Goal: Transaction & Acquisition: Purchase product/service

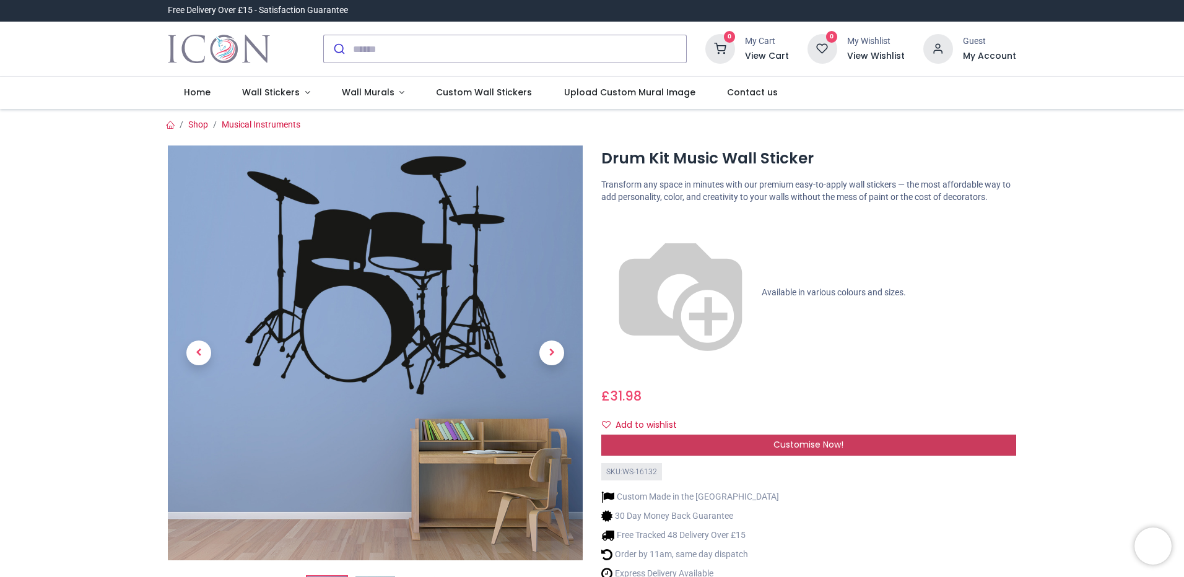
click at [746, 435] on div "Customise Now!" at bounding box center [808, 445] width 415 height 21
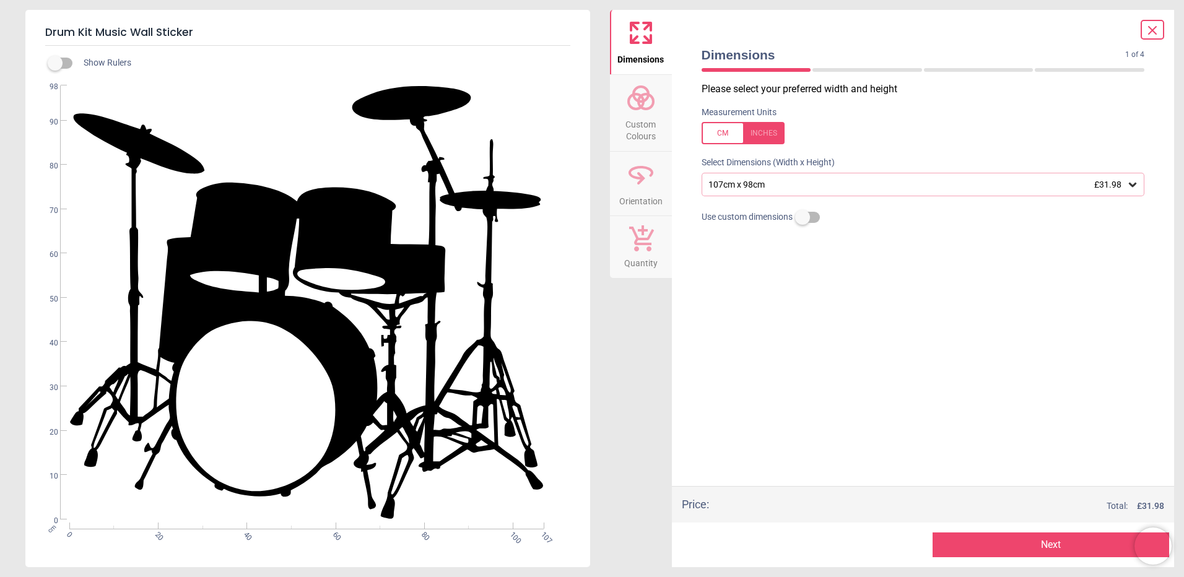
click at [891, 188] on div "107cm x 98cm £31.98" at bounding box center [917, 185] width 420 height 11
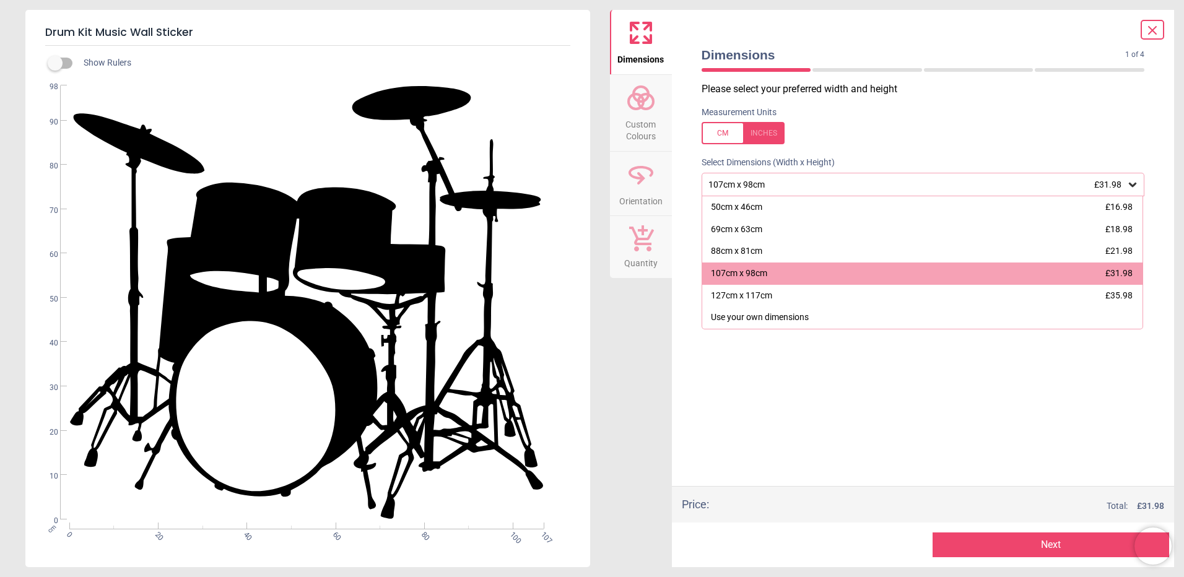
click at [891, 188] on div "107cm x 98cm £31.98" at bounding box center [917, 185] width 420 height 11
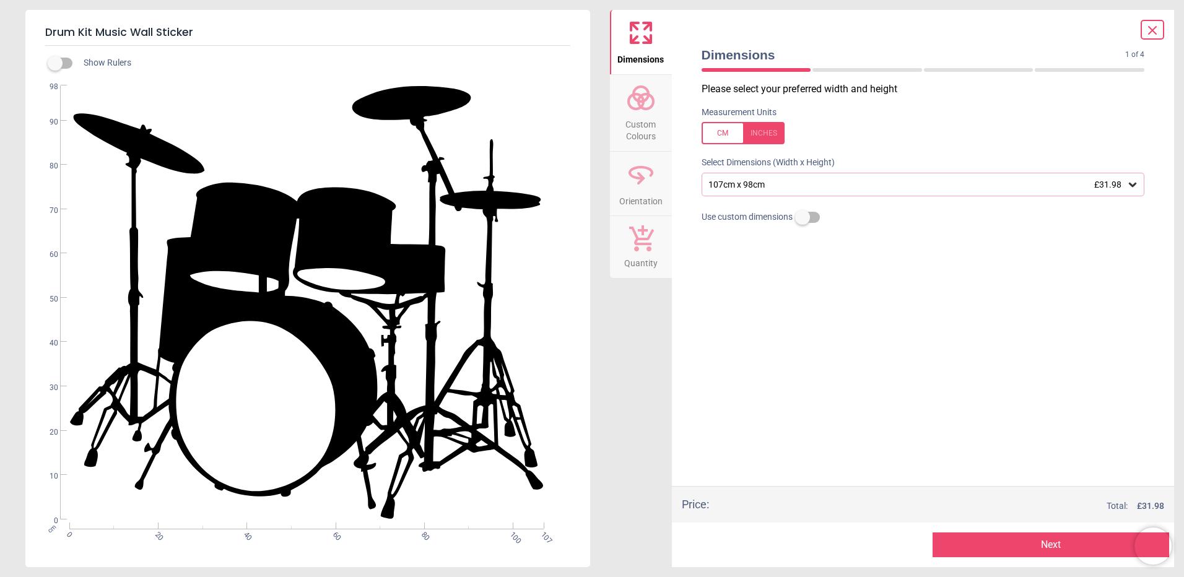
click at [654, 113] on span "Custom Colours" at bounding box center [640, 128] width 59 height 30
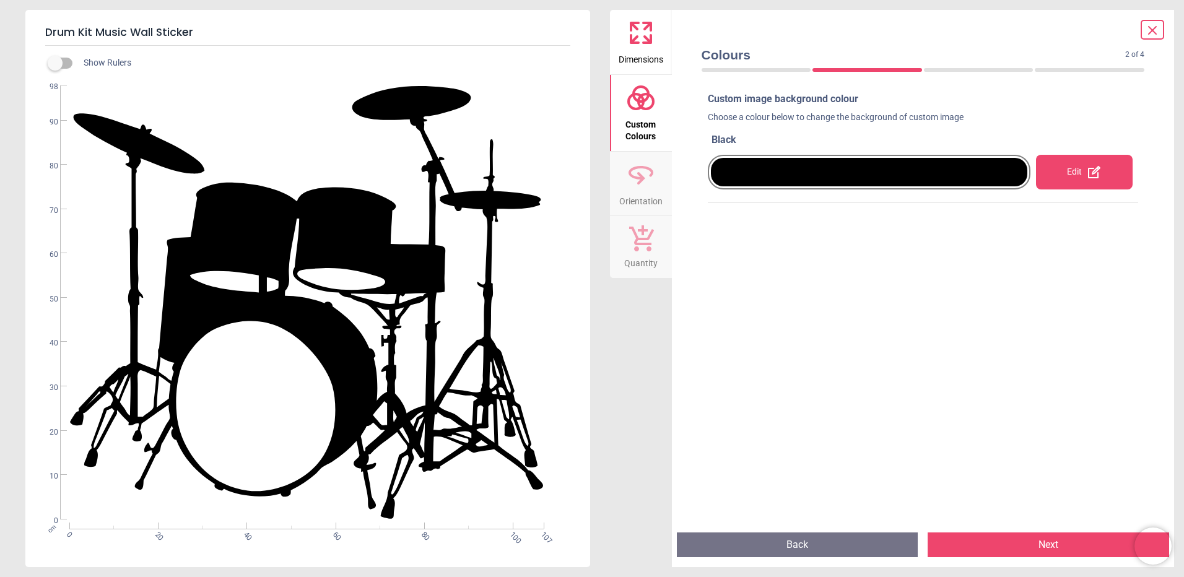
click at [1087, 167] on icon at bounding box center [1094, 172] width 15 height 15
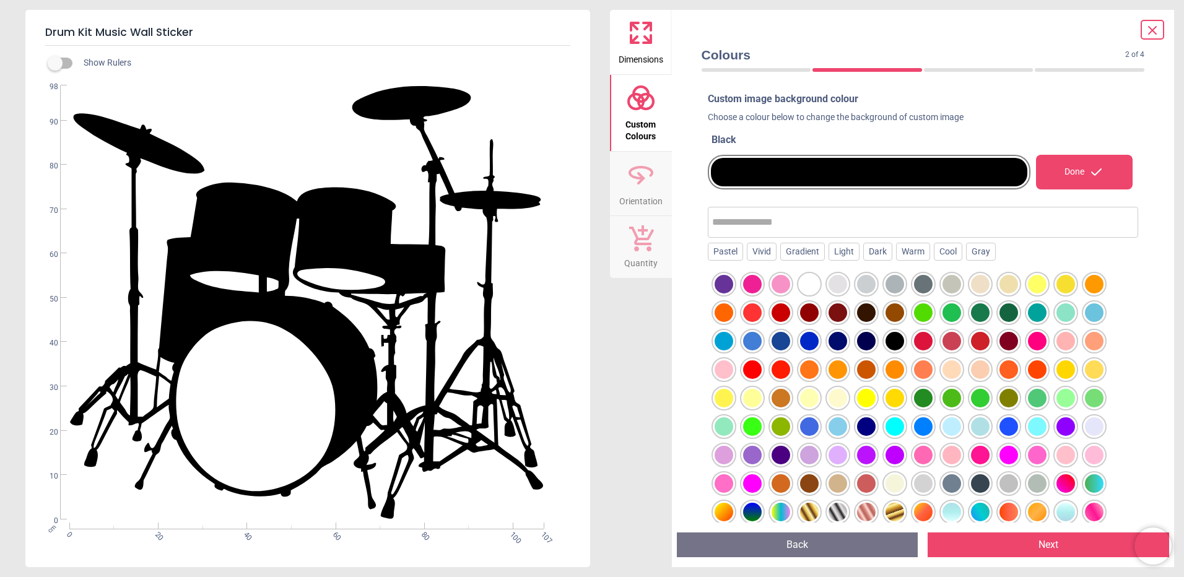
click at [1086, 307] on div at bounding box center [1094, 312] width 19 height 19
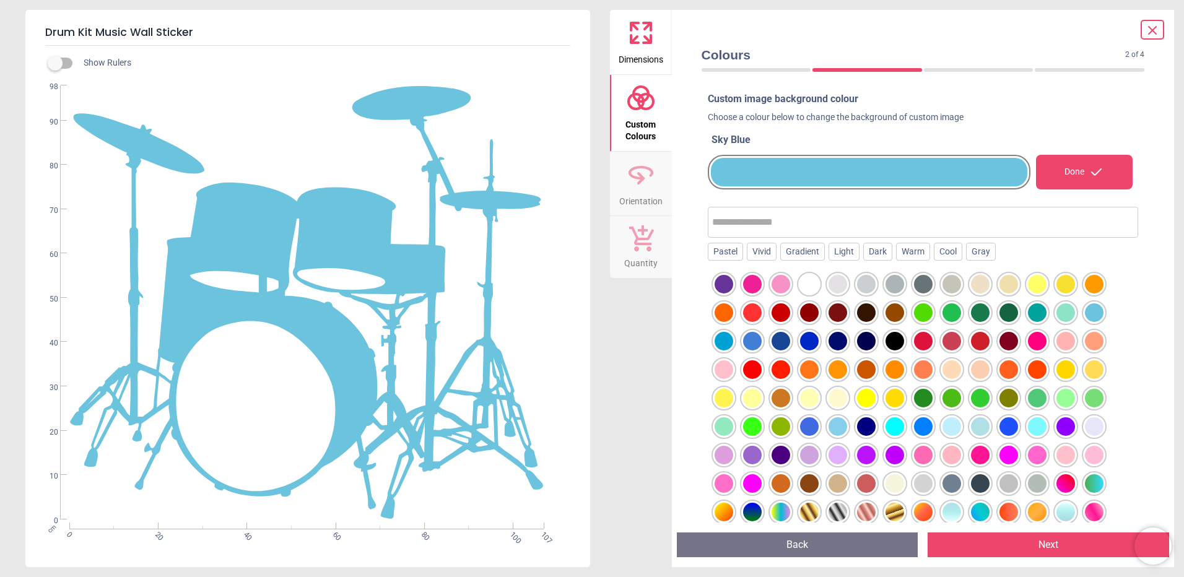
click at [1071, 310] on div at bounding box center [1065, 312] width 19 height 19
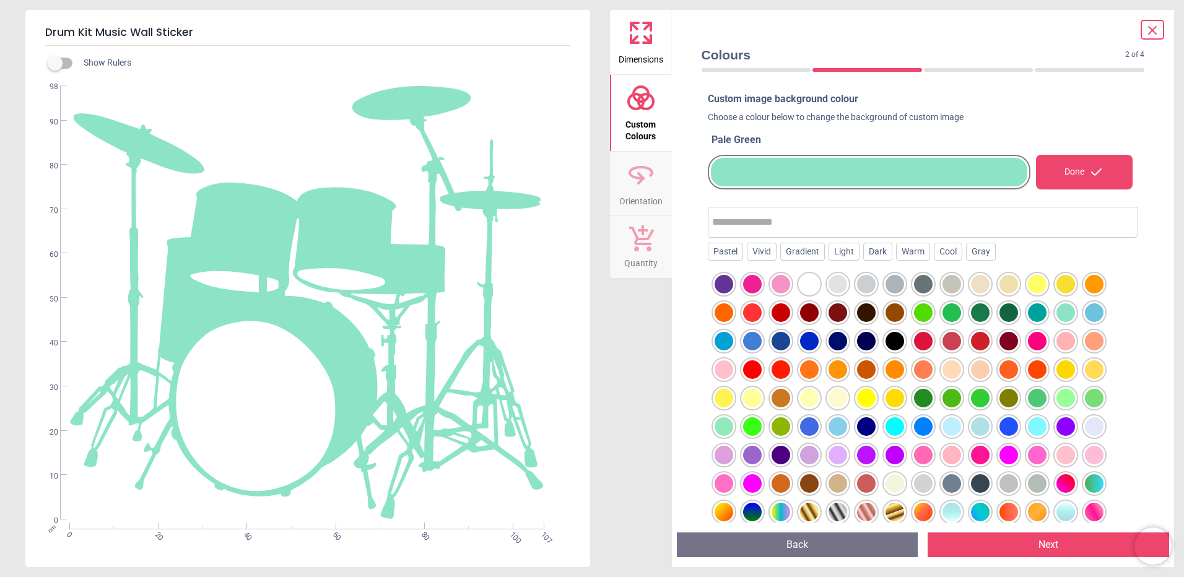
click at [827, 221] on input "text" at bounding box center [923, 222] width 422 height 25
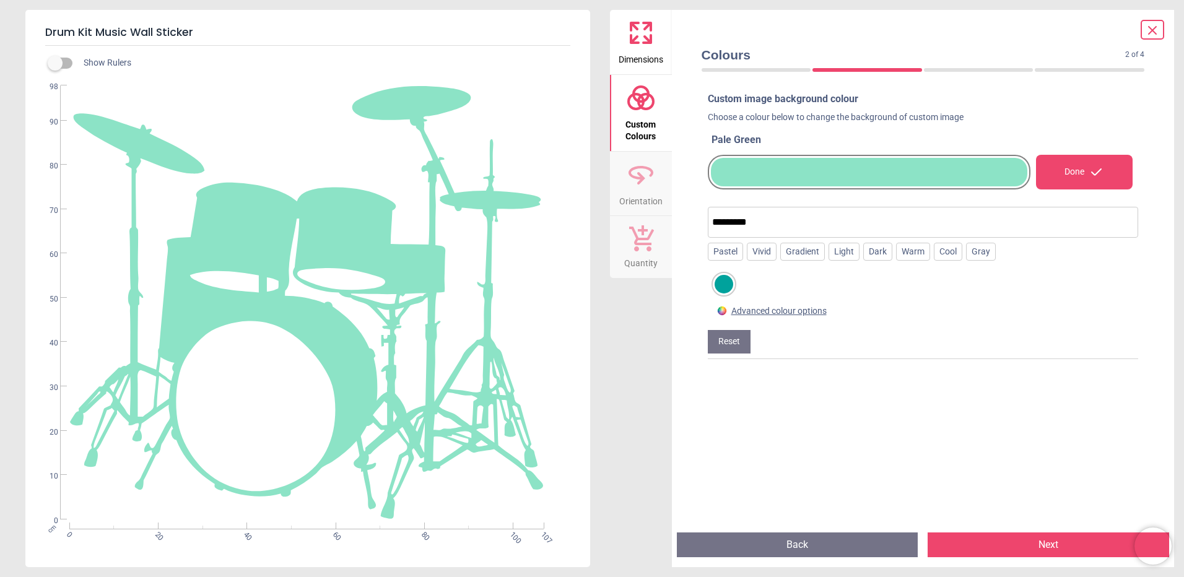
type input "*********"
click at [726, 285] on div at bounding box center [724, 284] width 19 height 19
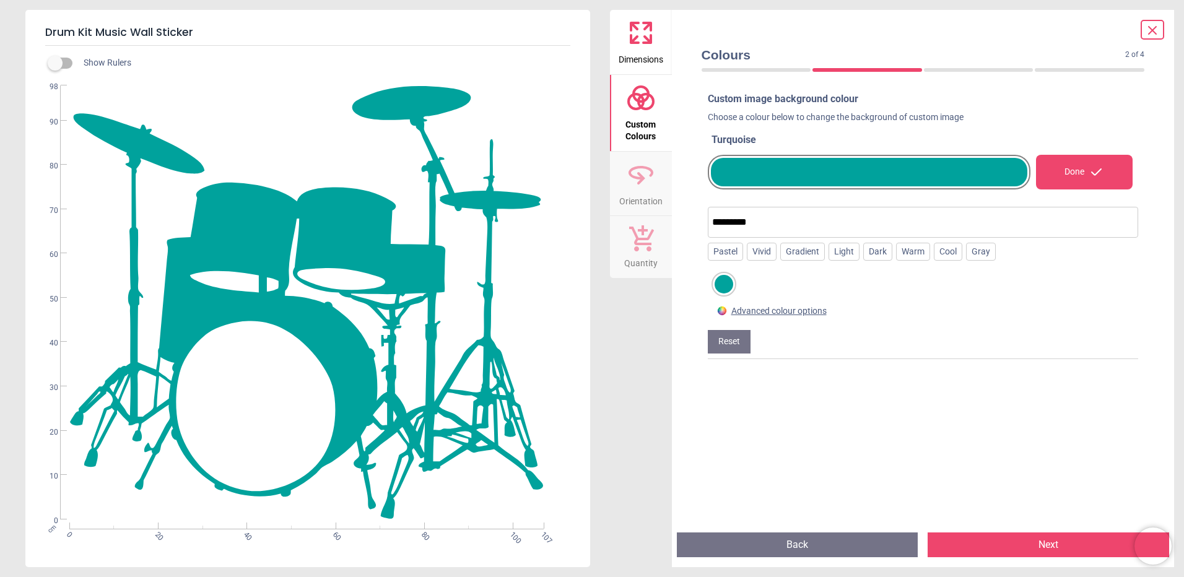
scroll to position [8, 0]
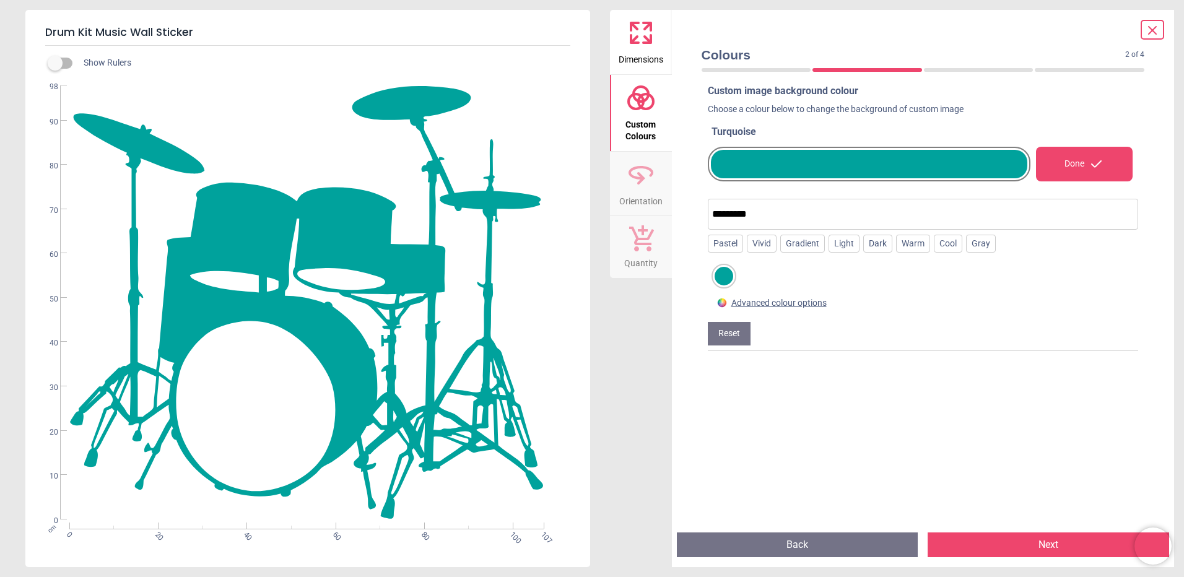
click at [944, 548] on button "Next" at bounding box center [1049, 545] width 242 height 25
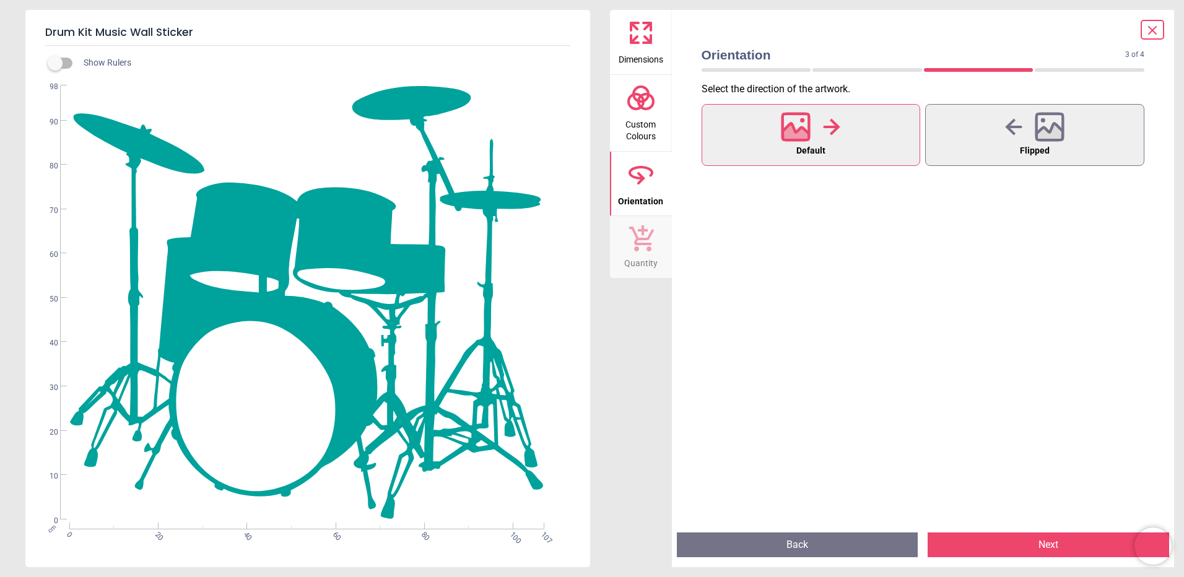
click at [944, 548] on button "Next" at bounding box center [1049, 545] width 242 height 25
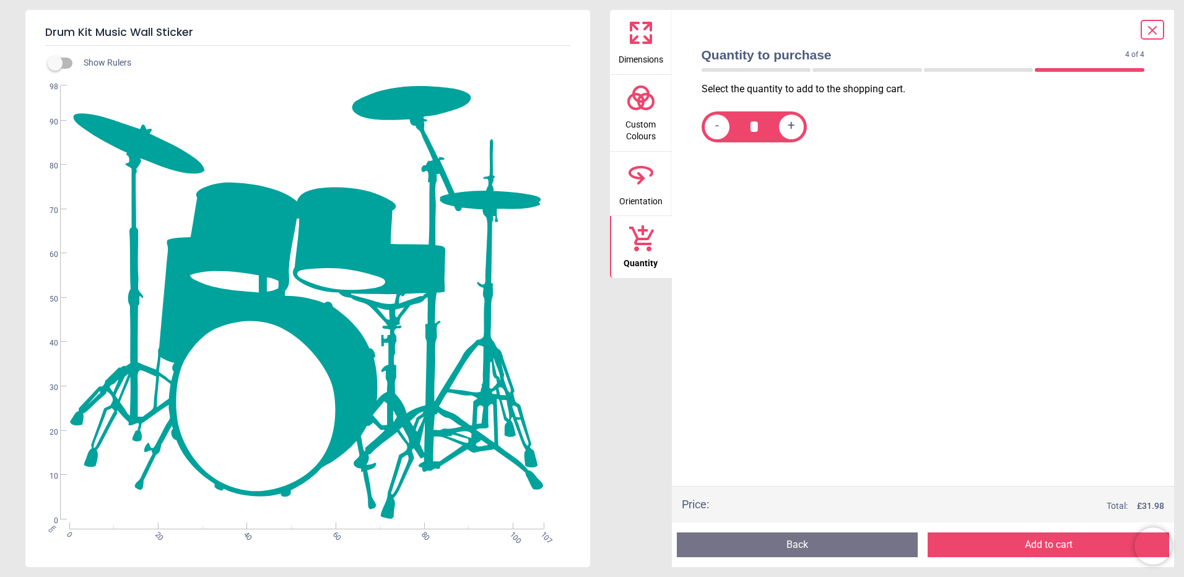
click at [944, 548] on button "Add to cart" at bounding box center [1049, 545] width 242 height 25
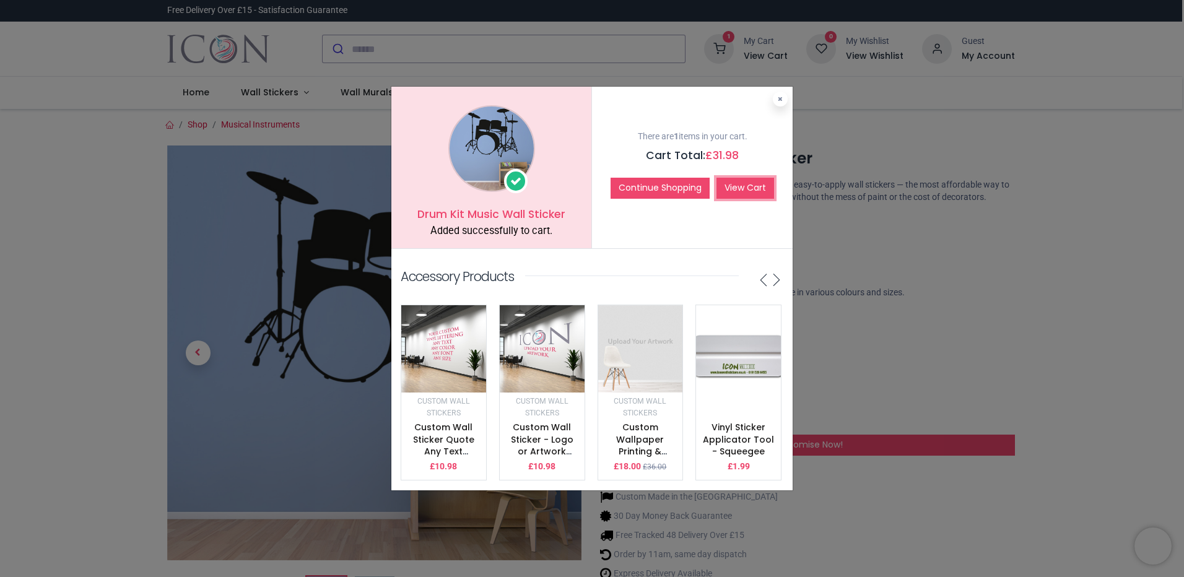
click at [756, 185] on link "View Cart" at bounding box center [745, 188] width 58 height 21
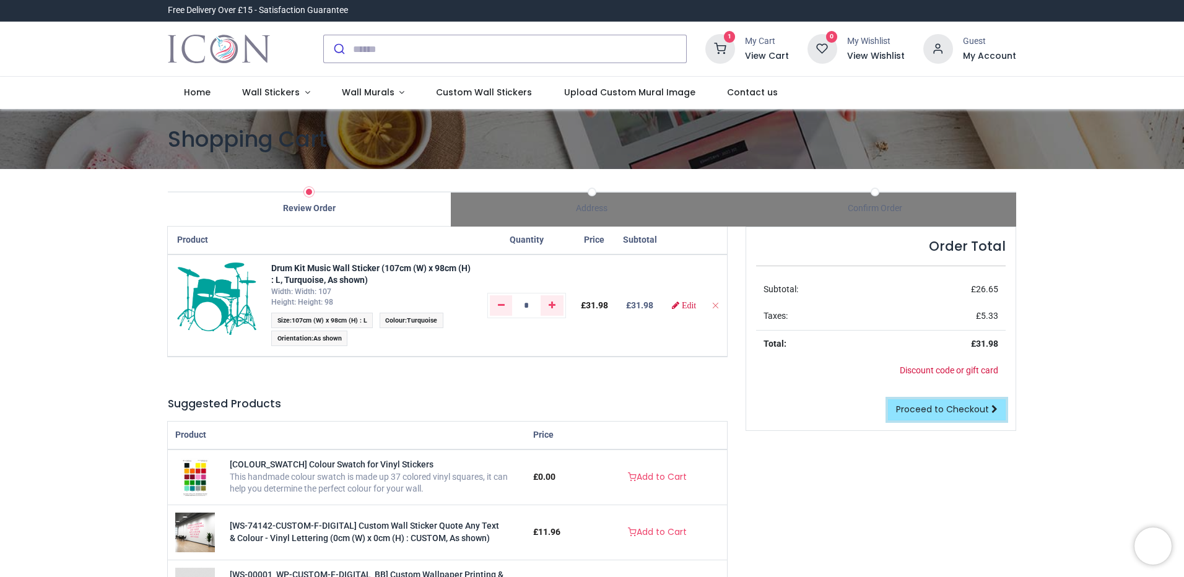
click at [926, 412] on span "Proceed to Checkout" at bounding box center [942, 409] width 93 height 12
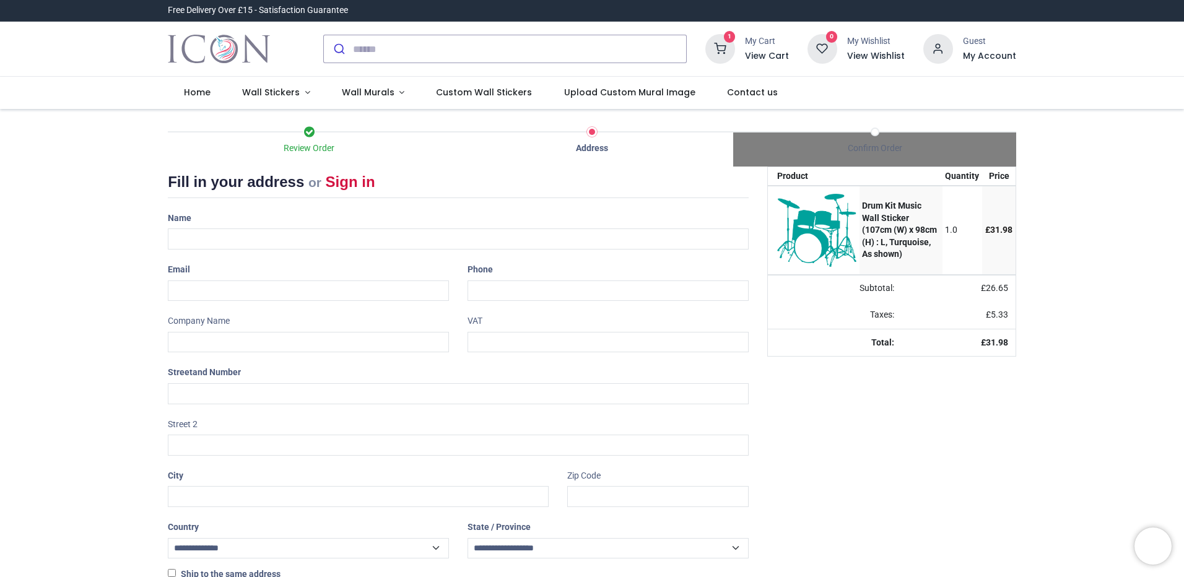
select select "***"
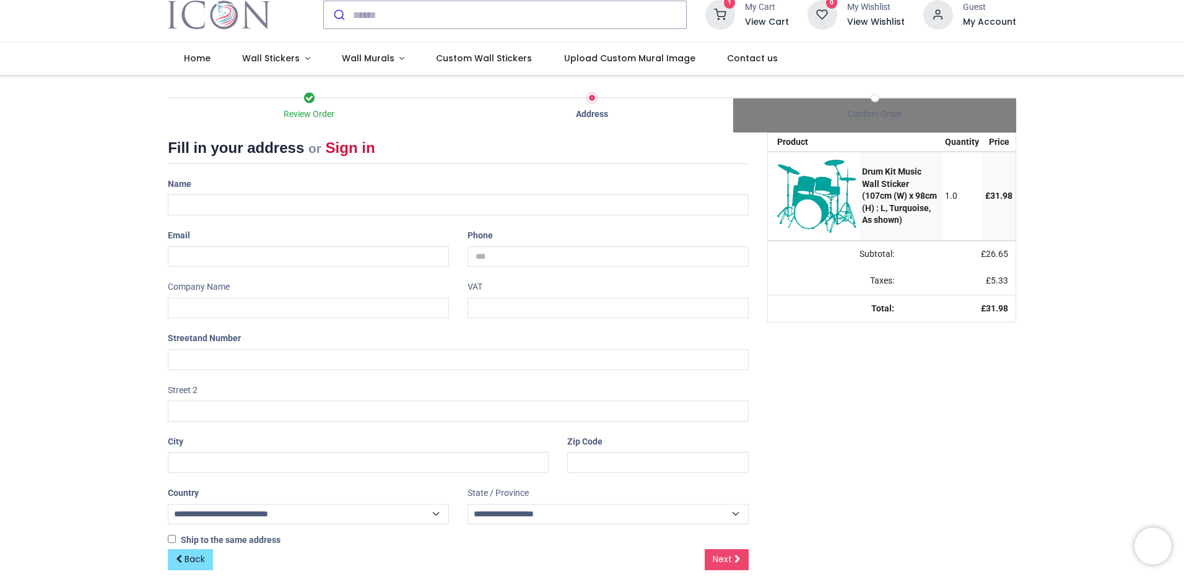
scroll to position [52, 0]
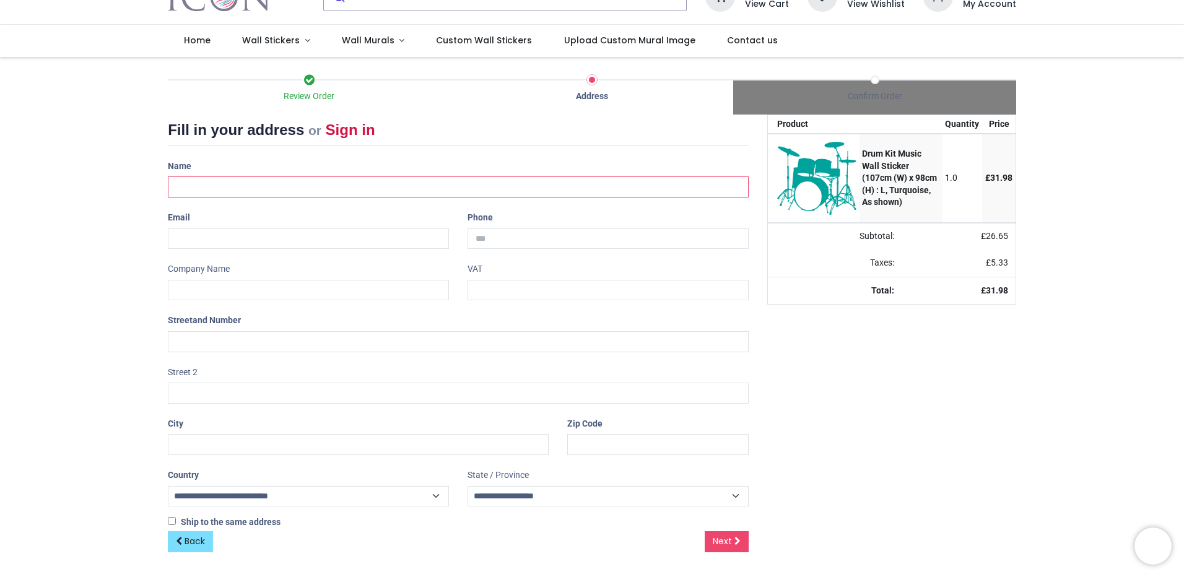
click at [391, 180] on input "text" at bounding box center [458, 186] width 581 height 21
type input "**********"
type input "*"
type input "********"
click at [710, 539] on link "Next" at bounding box center [727, 541] width 44 height 21
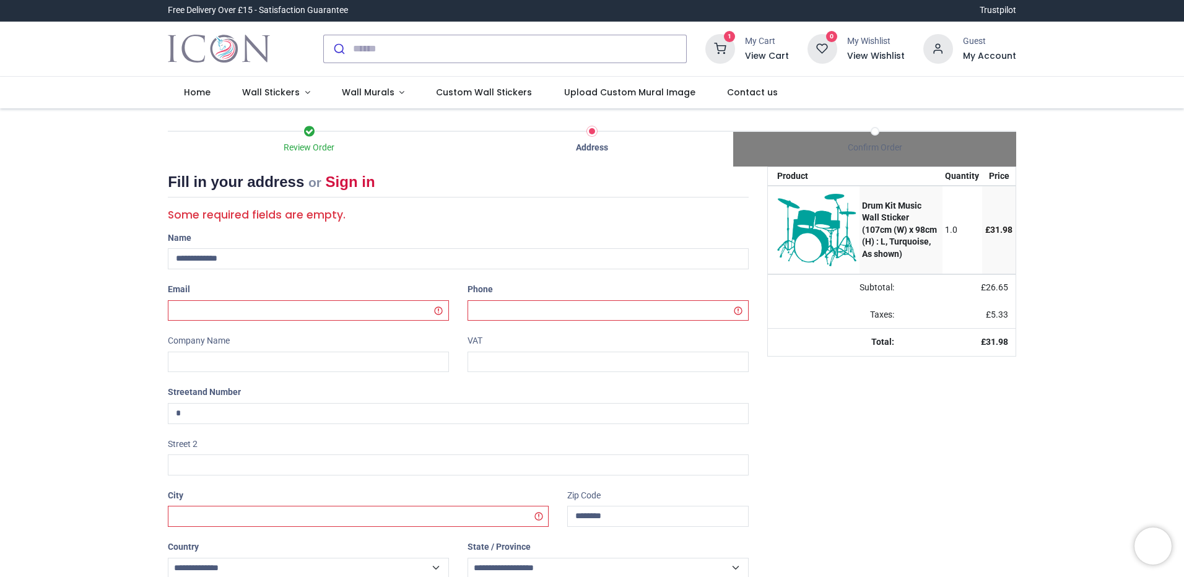
select select "***"
click at [318, 311] on input "email" at bounding box center [308, 310] width 281 height 21
type input "**********"
click at [611, 316] on input "tel" at bounding box center [608, 310] width 281 height 21
type input "**********"
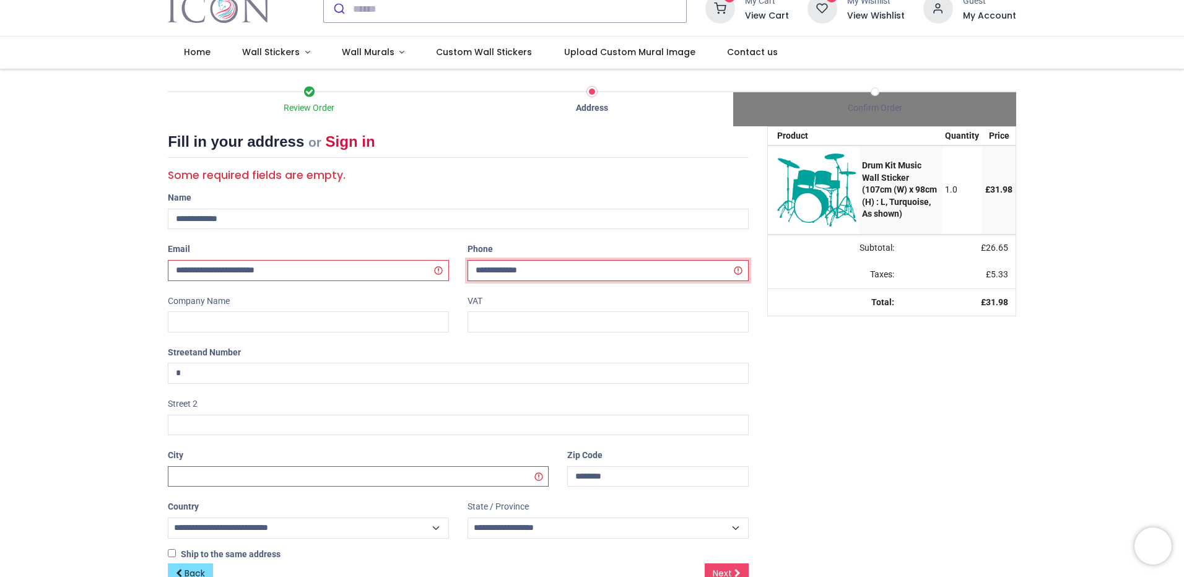
scroll to position [72, 0]
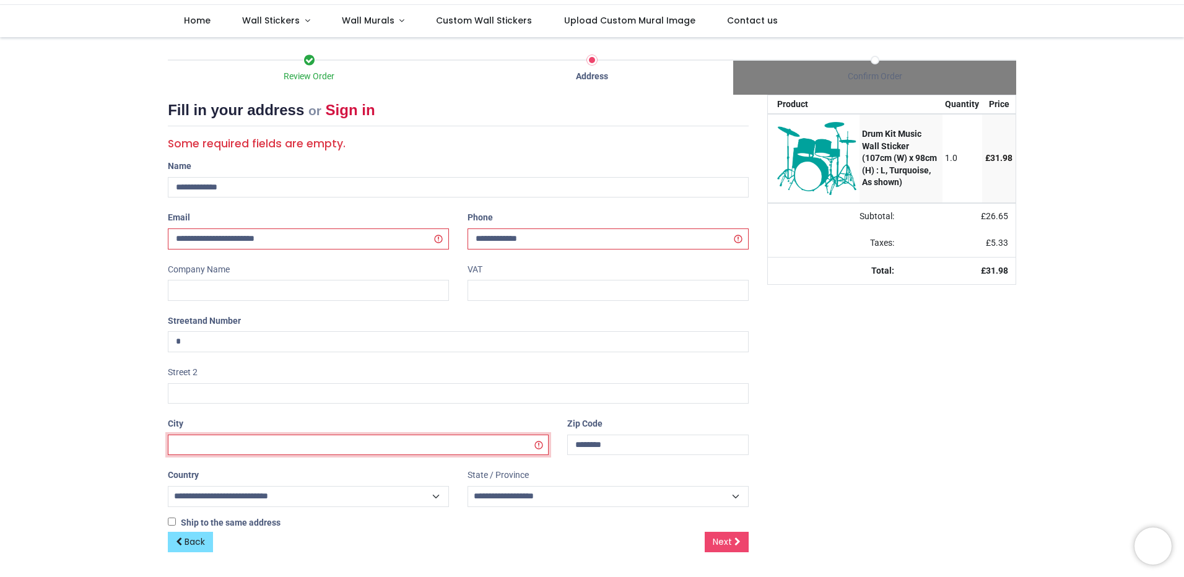
click at [388, 443] on input "text" at bounding box center [358, 445] width 381 height 21
type input "******"
click at [718, 538] on span "Next" at bounding box center [722, 542] width 19 height 12
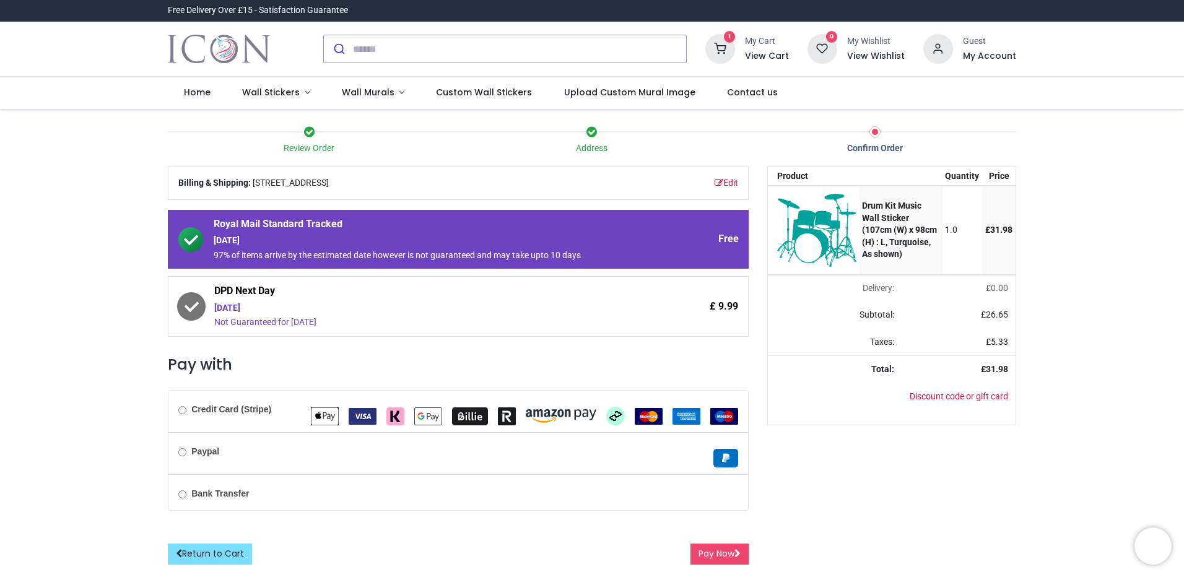
click at [760, 55] on h6 "View Cart" at bounding box center [767, 56] width 44 height 12
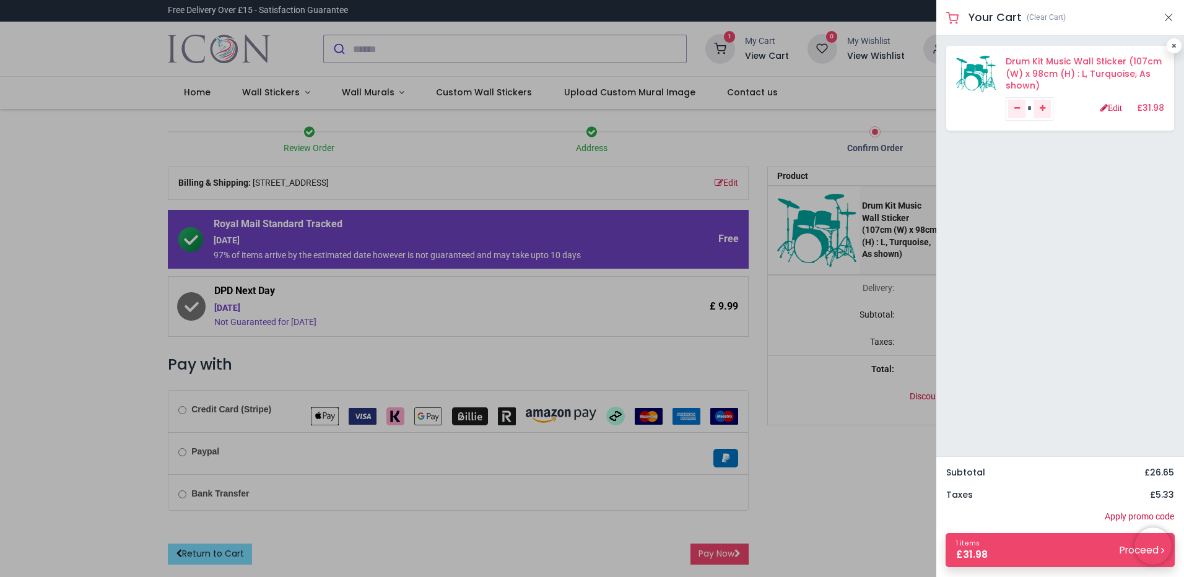
click at [1064, 64] on link "Drum Kit Music Wall Sticker (107cm (W) x 98cm (H) : L, Turquoise, As shown)" at bounding box center [1084, 73] width 156 height 37
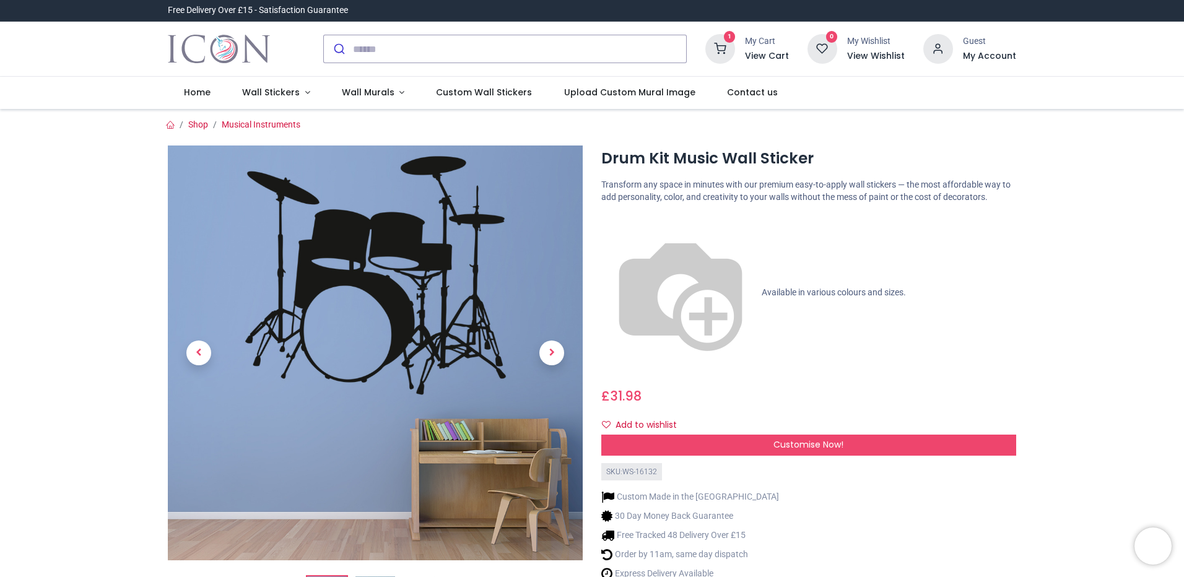
click at [752, 42] on div "My Cart" at bounding box center [767, 41] width 44 height 12
click at [722, 43] on icon at bounding box center [720, 49] width 30 height 30
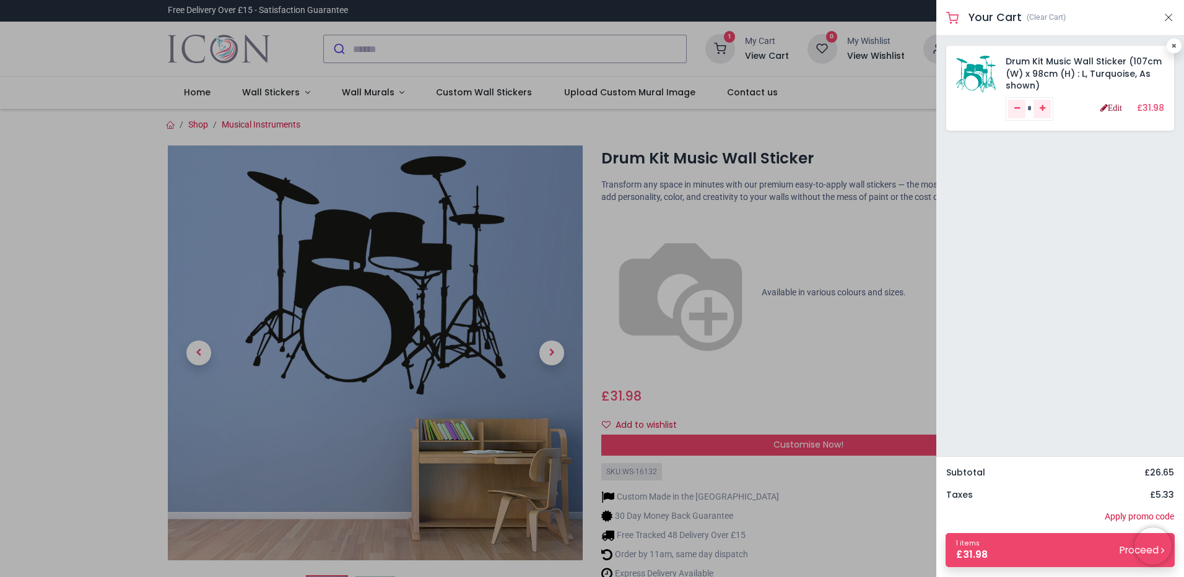
click at [1107, 109] on link "Edit" at bounding box center [1111, 107] width 22 height 9
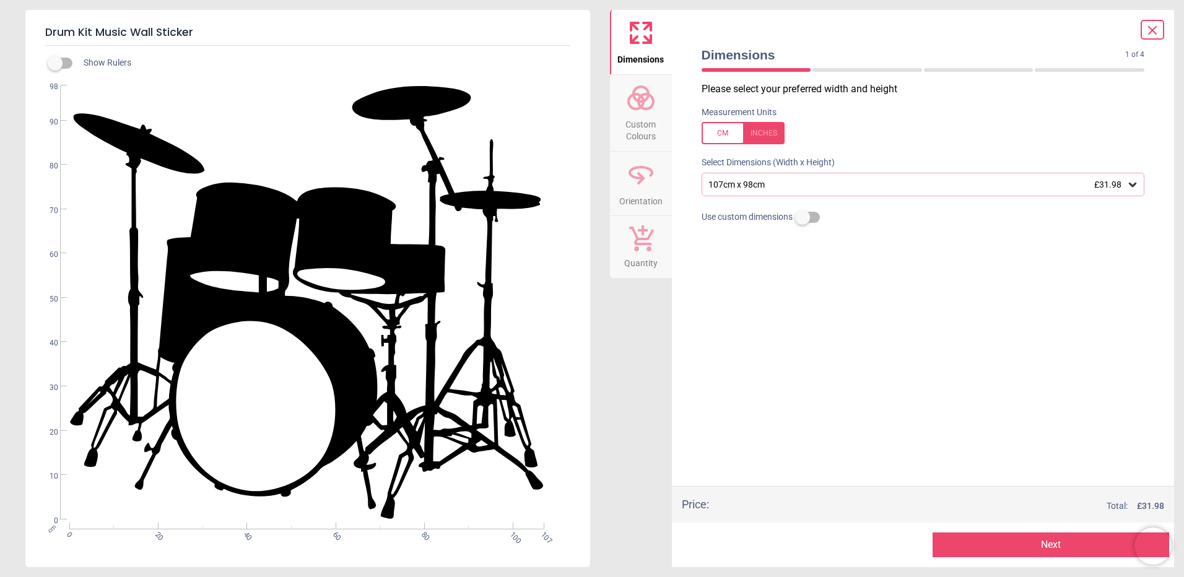
click at [645, 111] on icon at bounding box center [641, 98] width 30 height 30
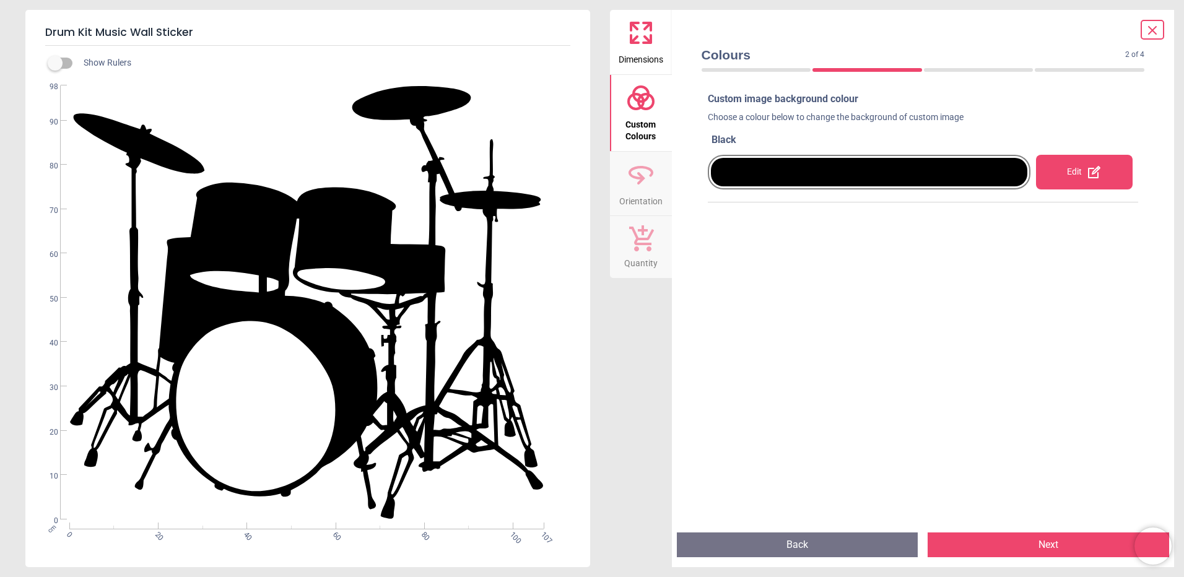
click at [1059, 167] on div "Edit" at bounding box center [1084, 172] width 97 height 35
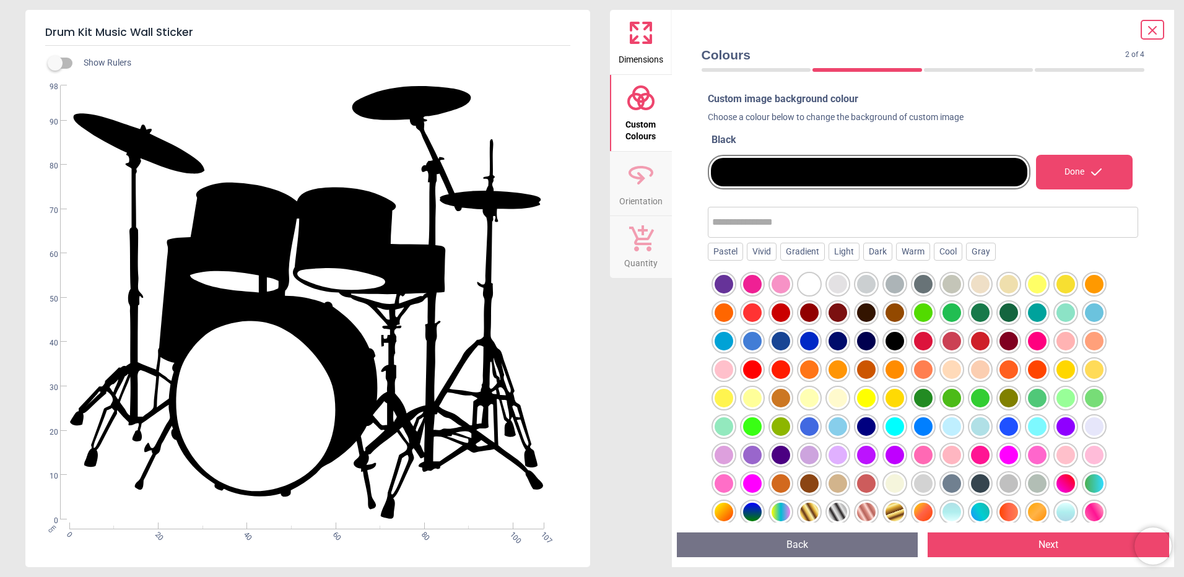
click at [845, 219] on input "text" at bounding box center [923, 222] width 422 height 25
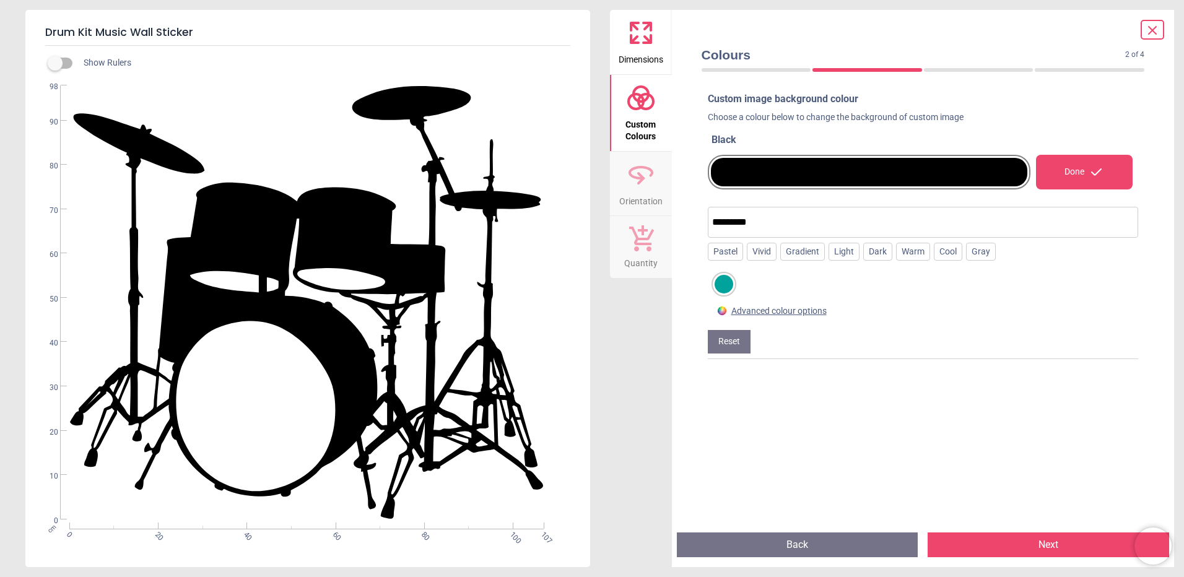
type input "*********"
click at [728, 287] on div at bounding box center [724, 284] width 19 height 19
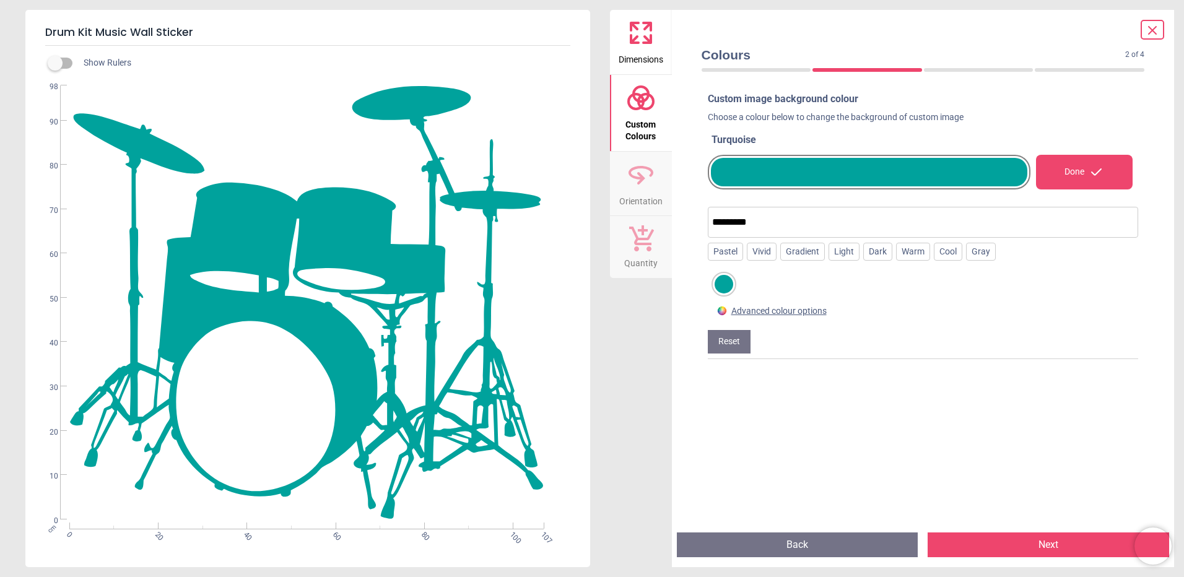
scroll to position [8, 0]
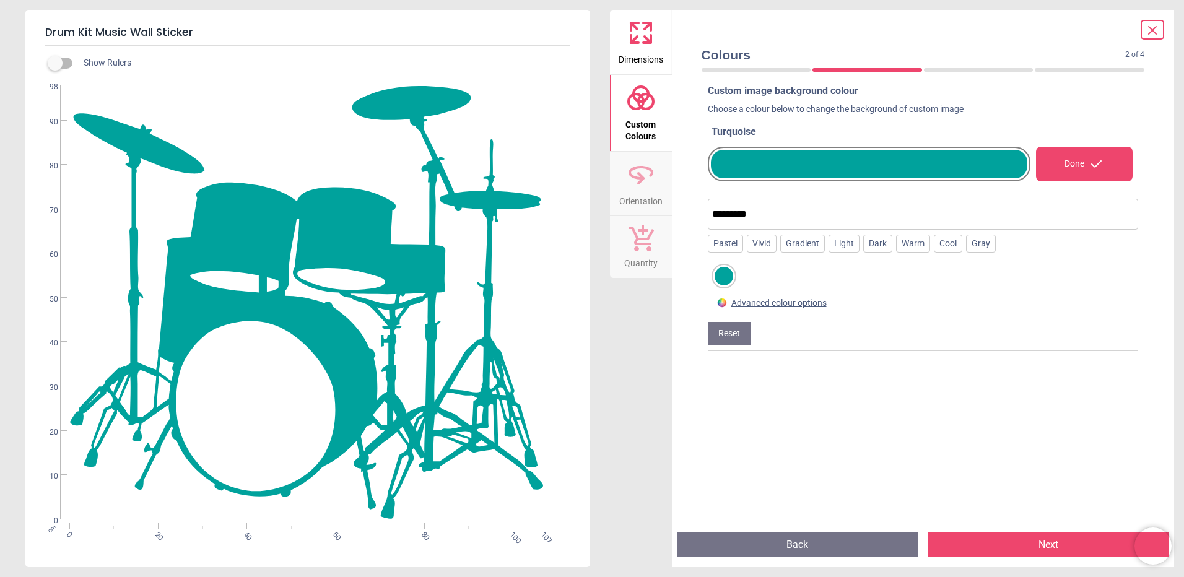
click at [638, 190] on span "Orientation" at bounding box center [640, 198] width 43 height 19
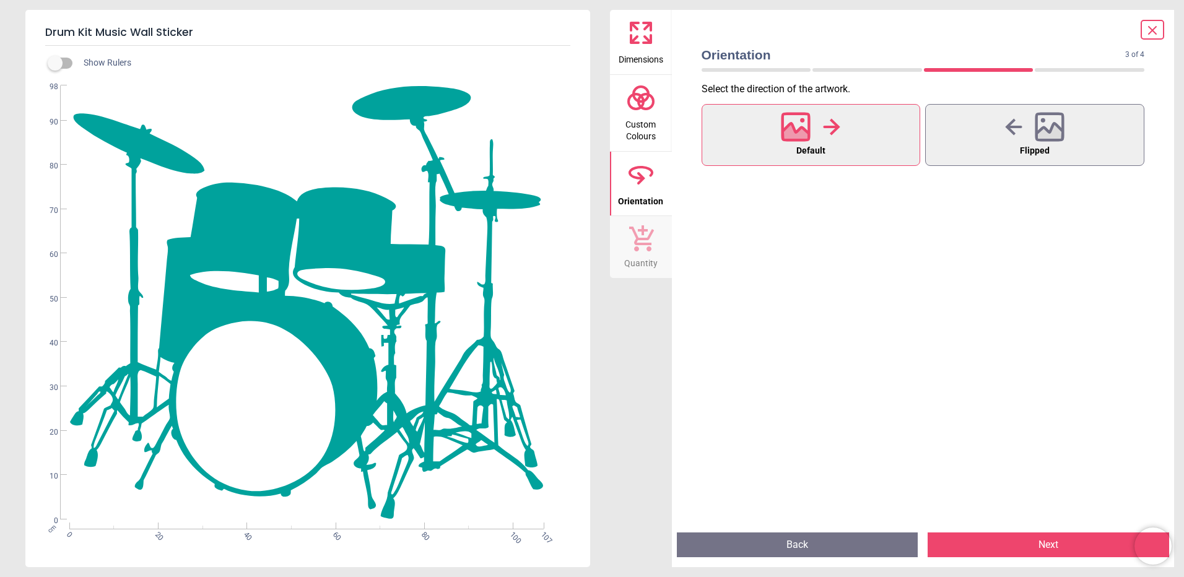
click at [640, 238] on icon at bounding box center [641, 237] width 26 height 27
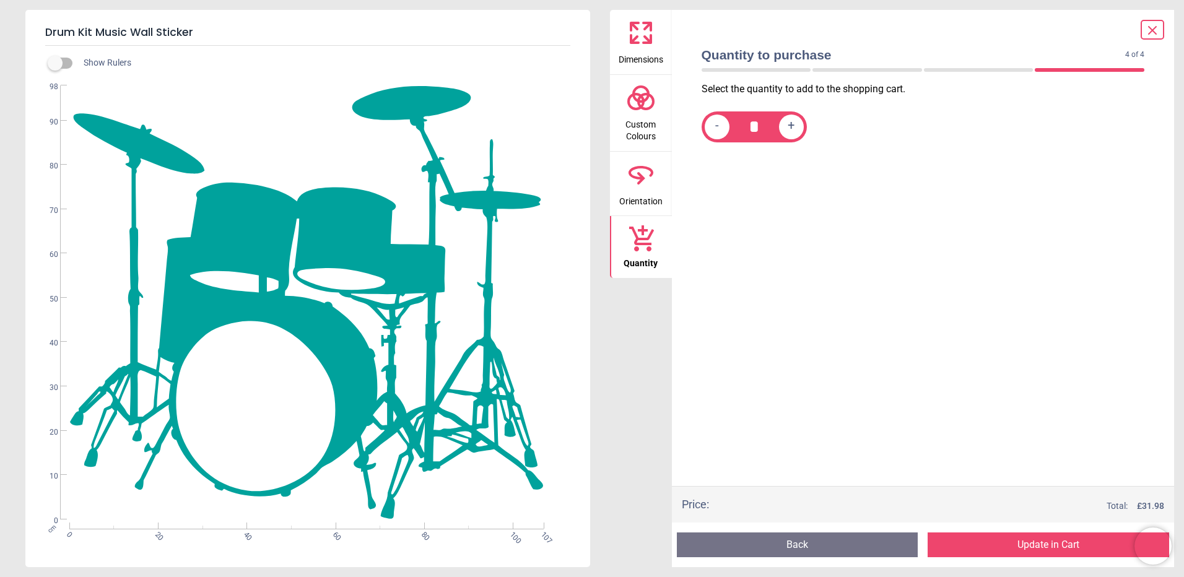
click at [1034, 544] on button "Update in Cart" at bounding box center [1049, 545] width 242 height 25
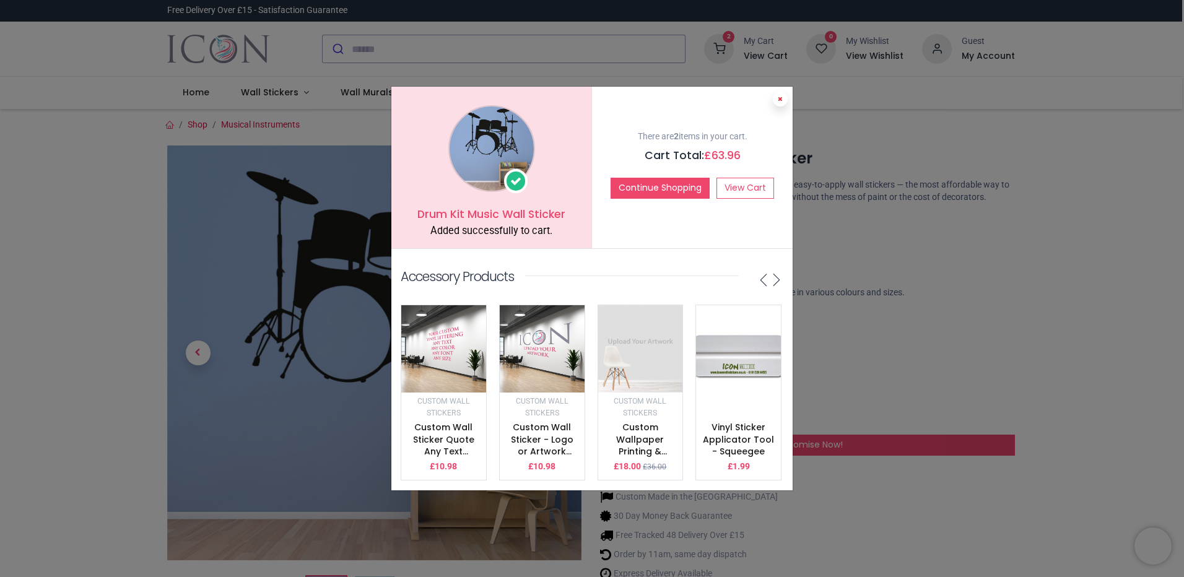
click at [777, 98] on button at bounding box center [780, 99] width 15 height 15
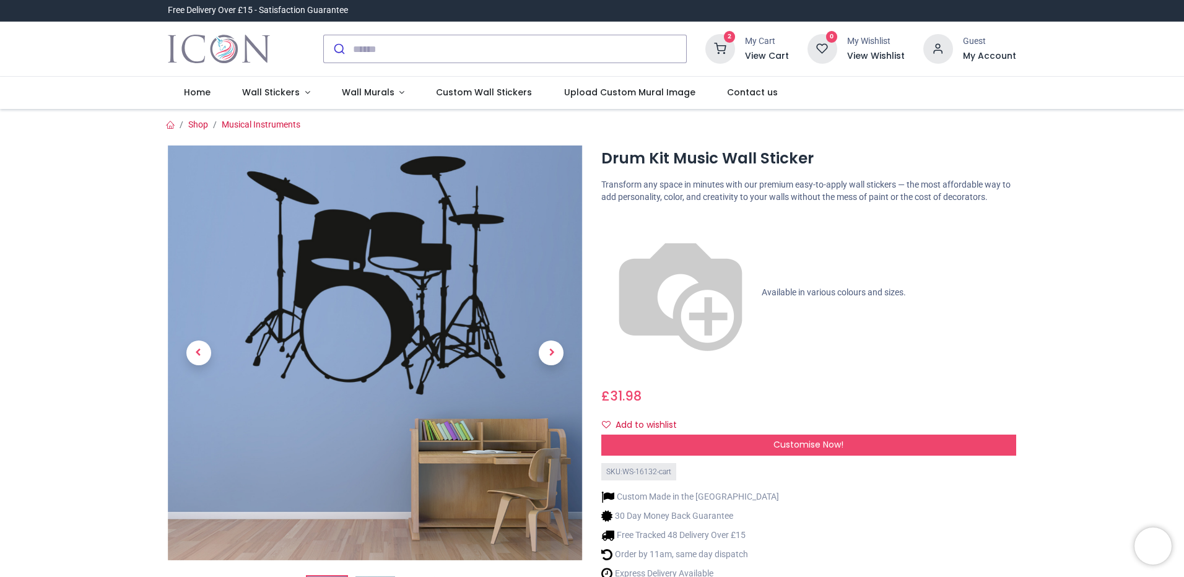
click at [759, 57] on h6 "View Cart" at bounding box center [767, 56] width 44 height 12
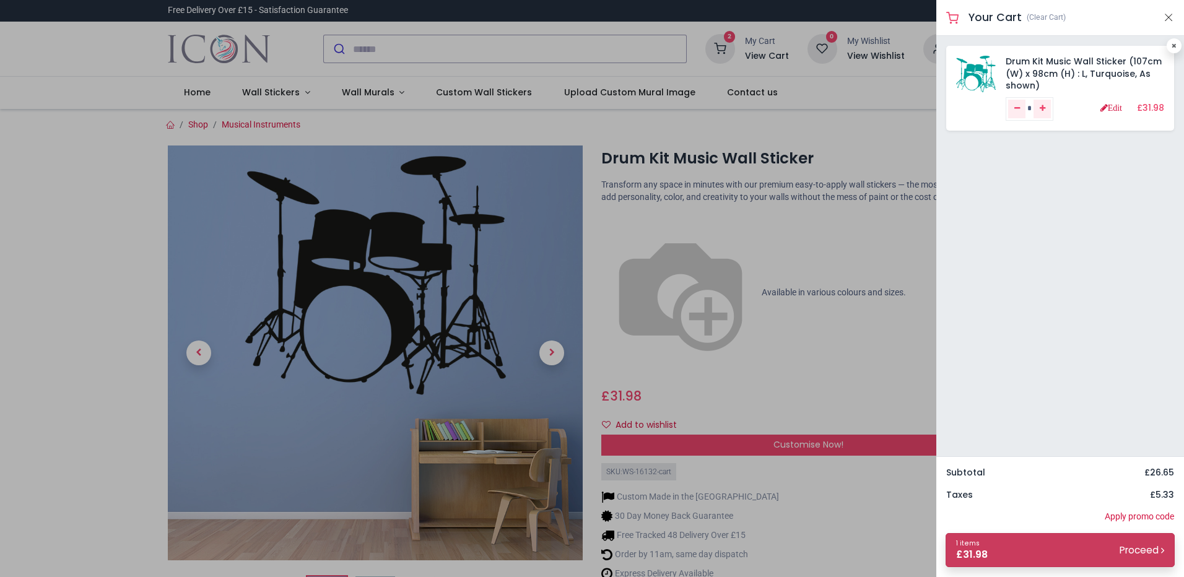
click at [1024, 554] on link "1 items £ 31.98 Proceed" at bounding box center [1060, 550] width 229 height 34
